Goal: Information Seeking & Learning: Learn about a topic

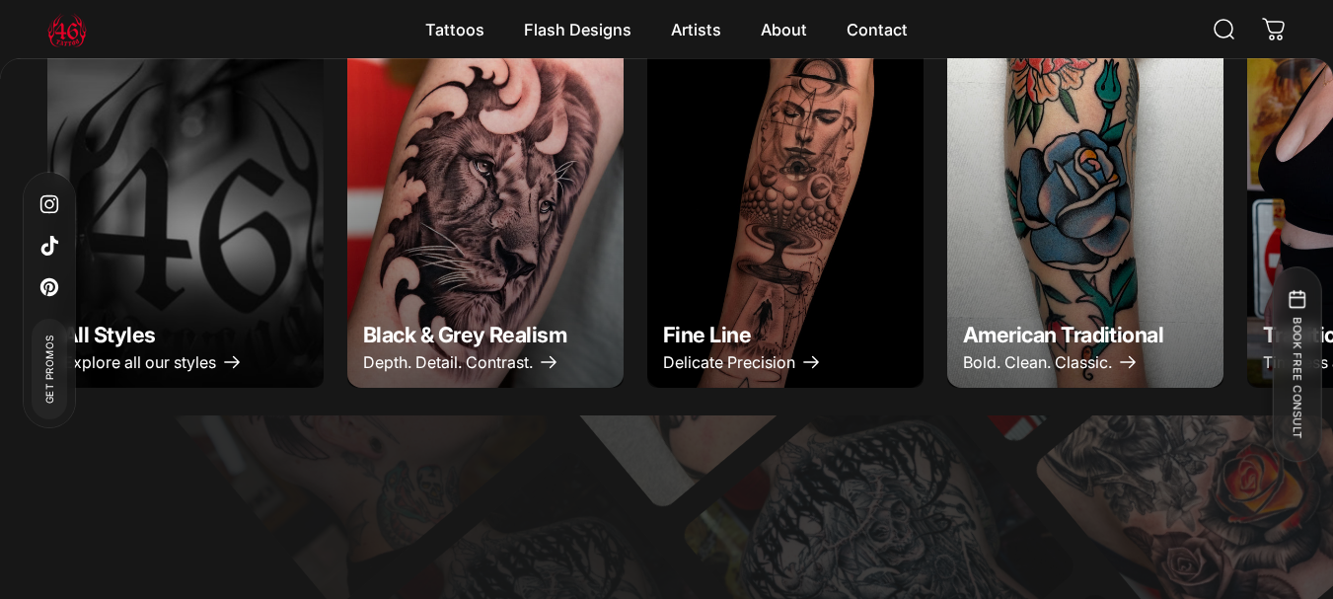
scroll to position [934, 0]
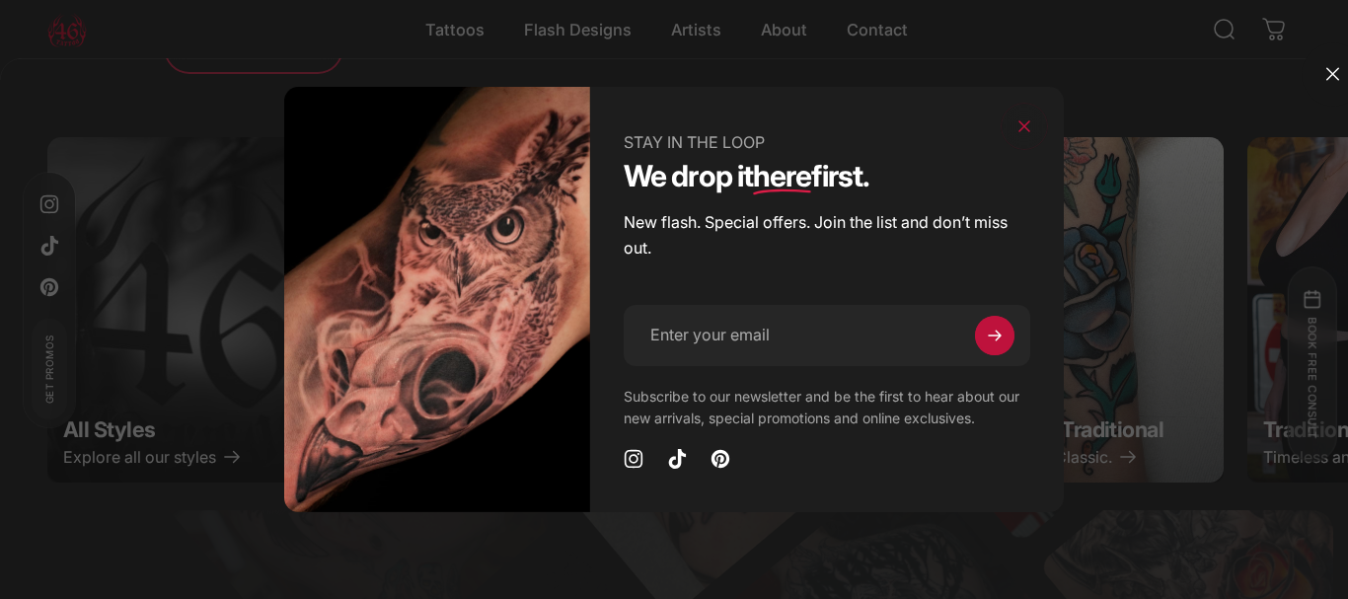
click at [1332, 90] on overlay-element at bounding box center [674, 299] width 1348 height 599
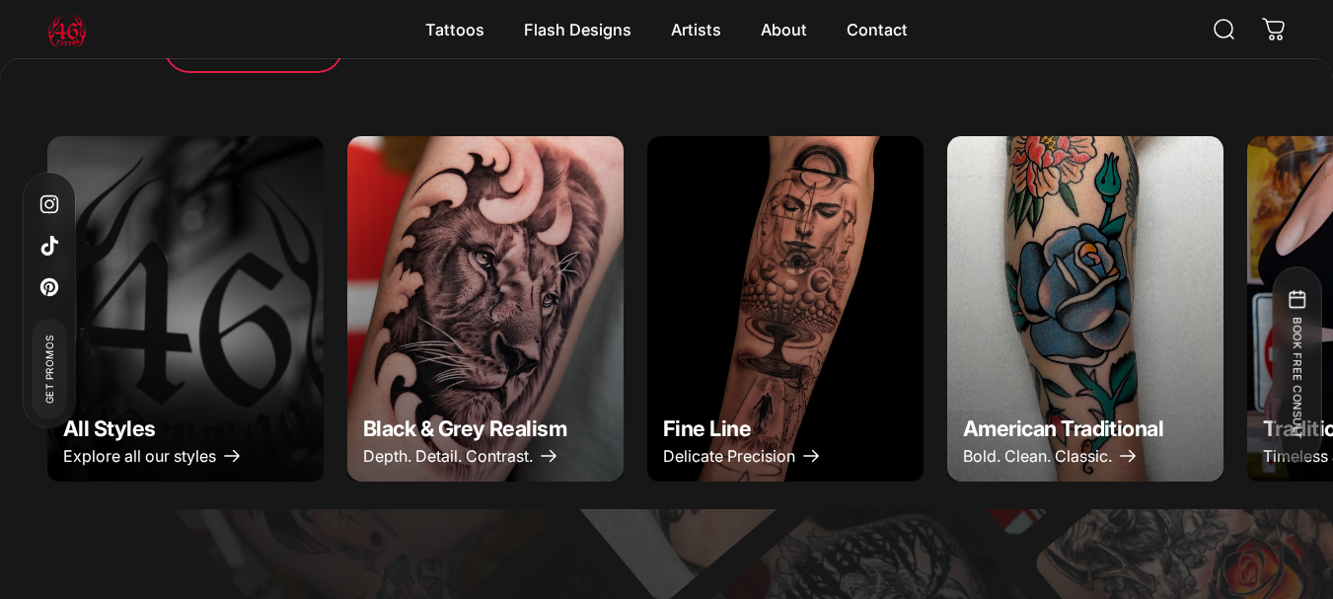
click at [466, 296] on img "Black & Grey Realism" at bounding box center [486, 309] width 290 height 363
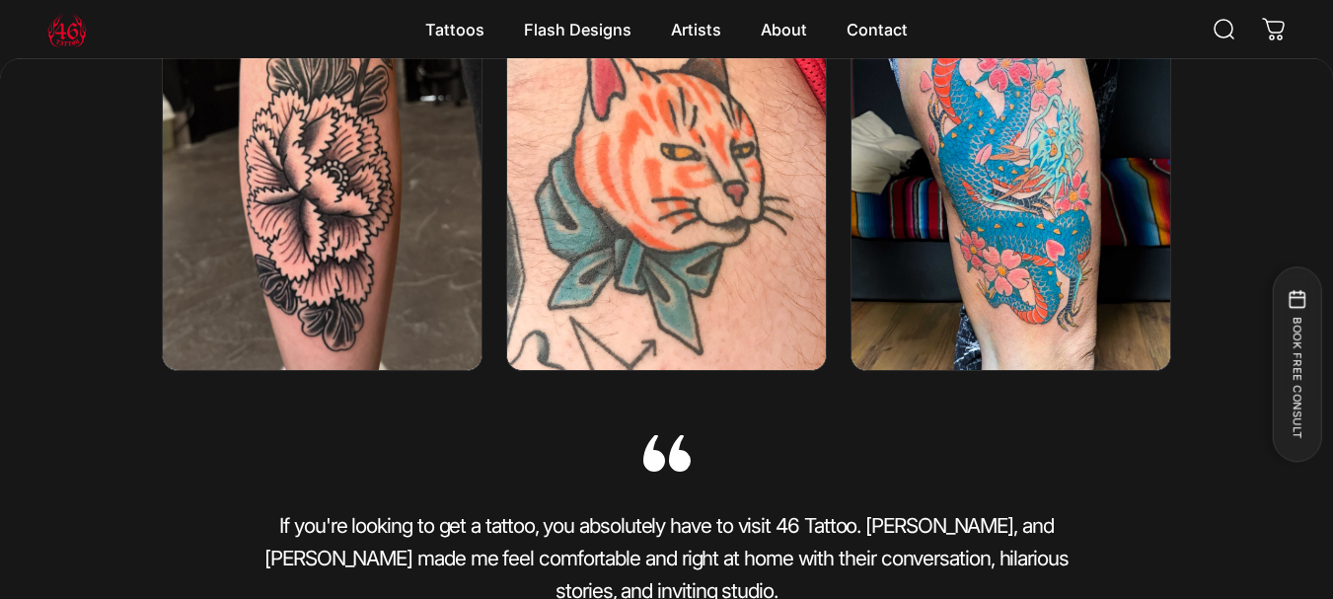
scroll to position [3825, 0]
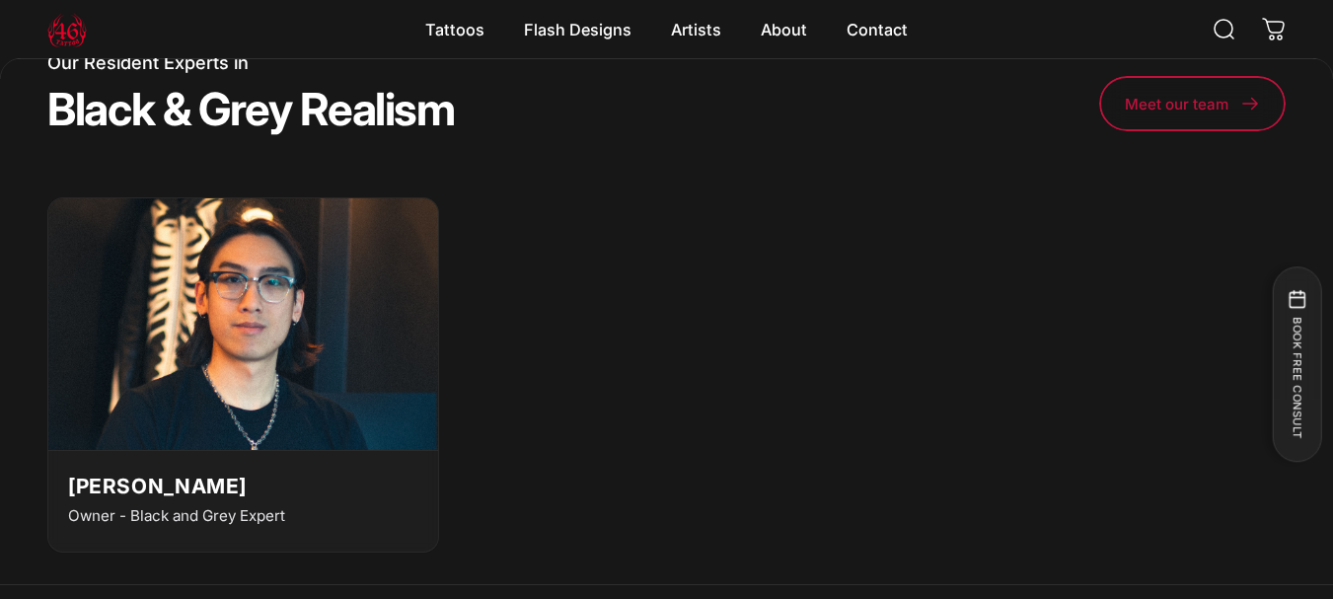
scroll to position [4498, 0]
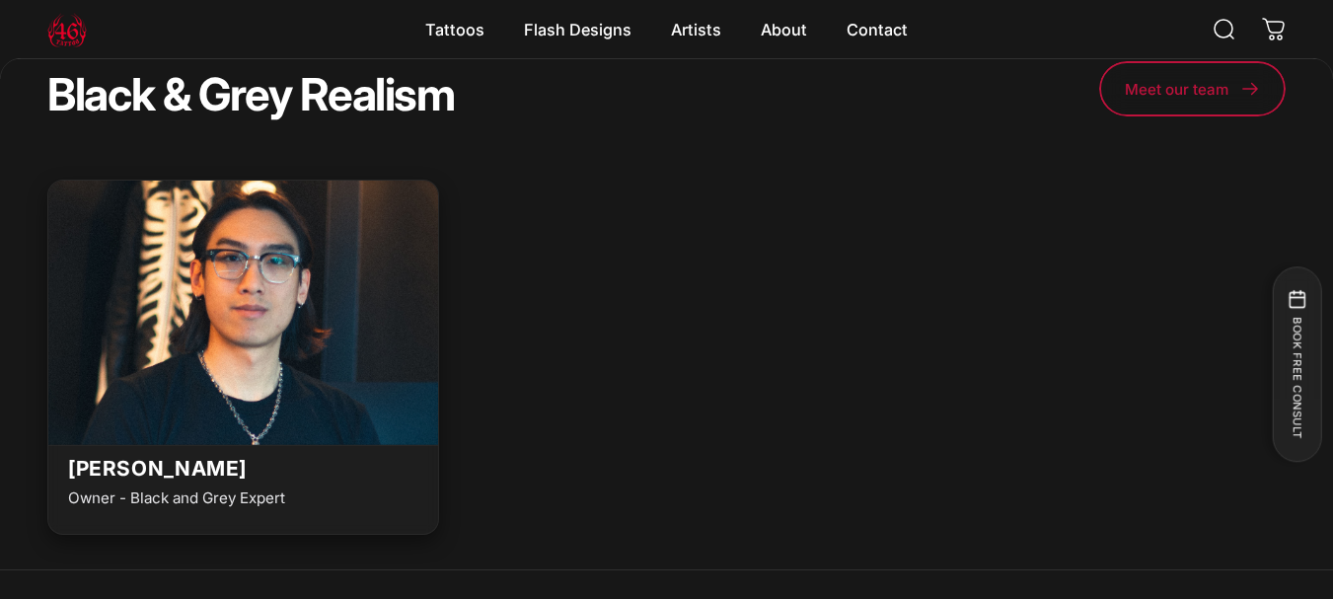
click at [149, 348] on img at bounding box center [243, 307] width 429 height 278
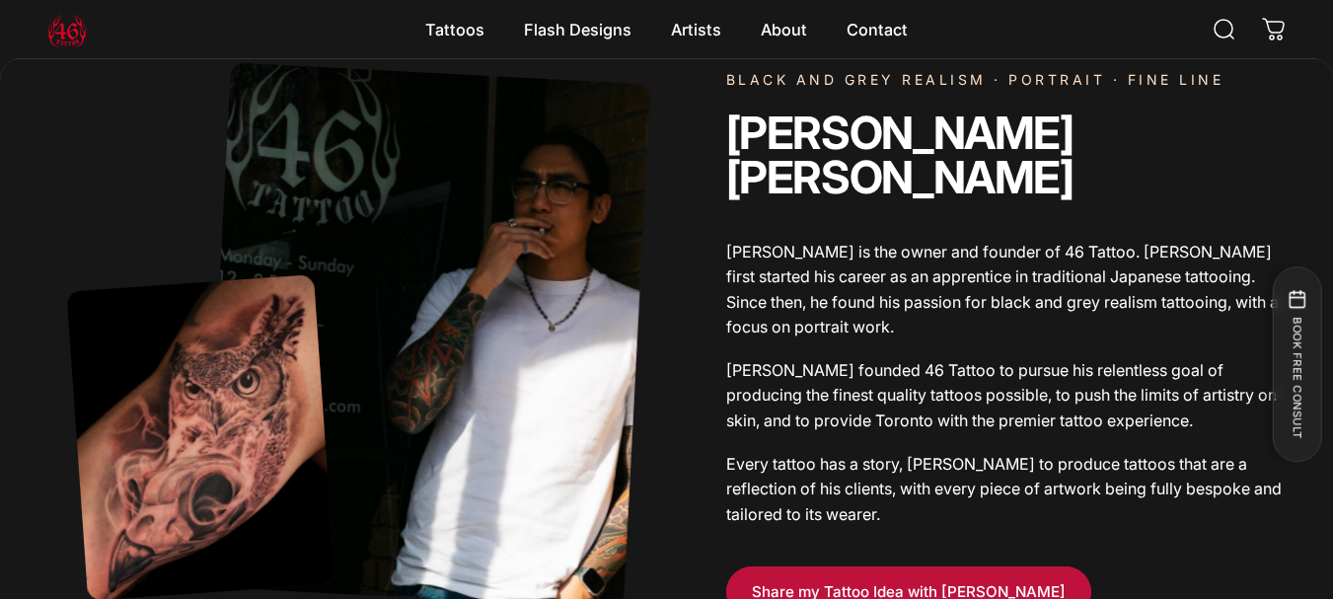
scroll to position [1008, 0]
